Goal: Find contact information: Find contact information

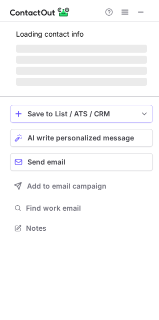
scroll to position [243, 159]
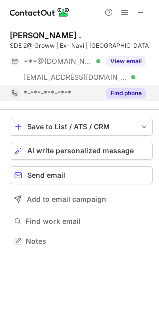
click at [123, 98] on button "Find phone" at bounding box center [127, 93] width 40 height 10
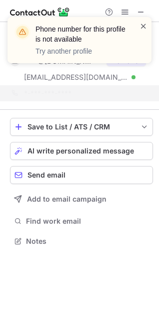
click at [142, 25] on span at bounding box center [144, 26] width 8 height 10
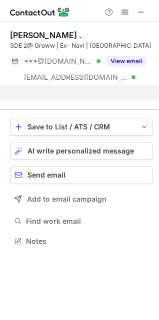
scroll to position [227, 159]
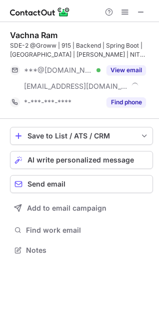
scroll to position [243, 159]
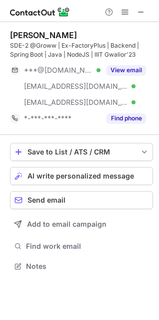
scroll to position [259, 159]
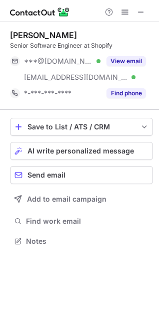
scroll to position [234, 159]
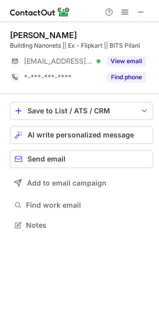
scroll to position [218, 159]
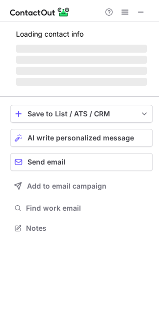
scroll to position [221, 159]
click at [139, 11] on span at bounding box center [141, 12] width 8 height 8
